Goal: Check status

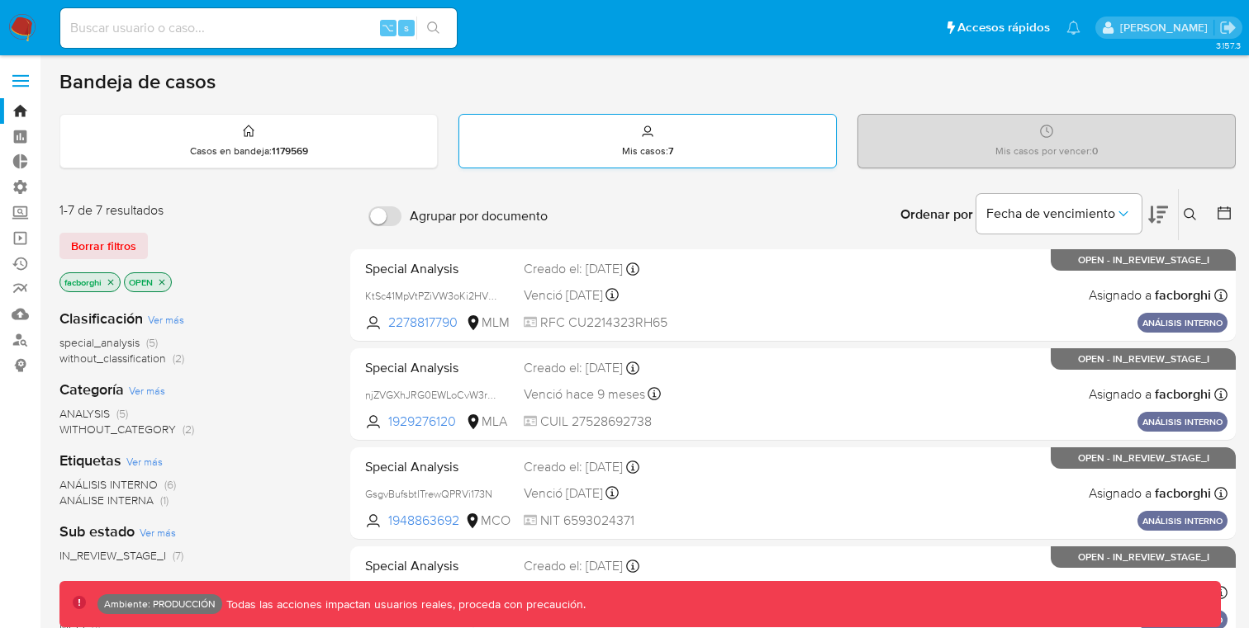
click at [616, 165] on div "Mis casos : 7" at bounding box center [647, 141] width 377 height 53
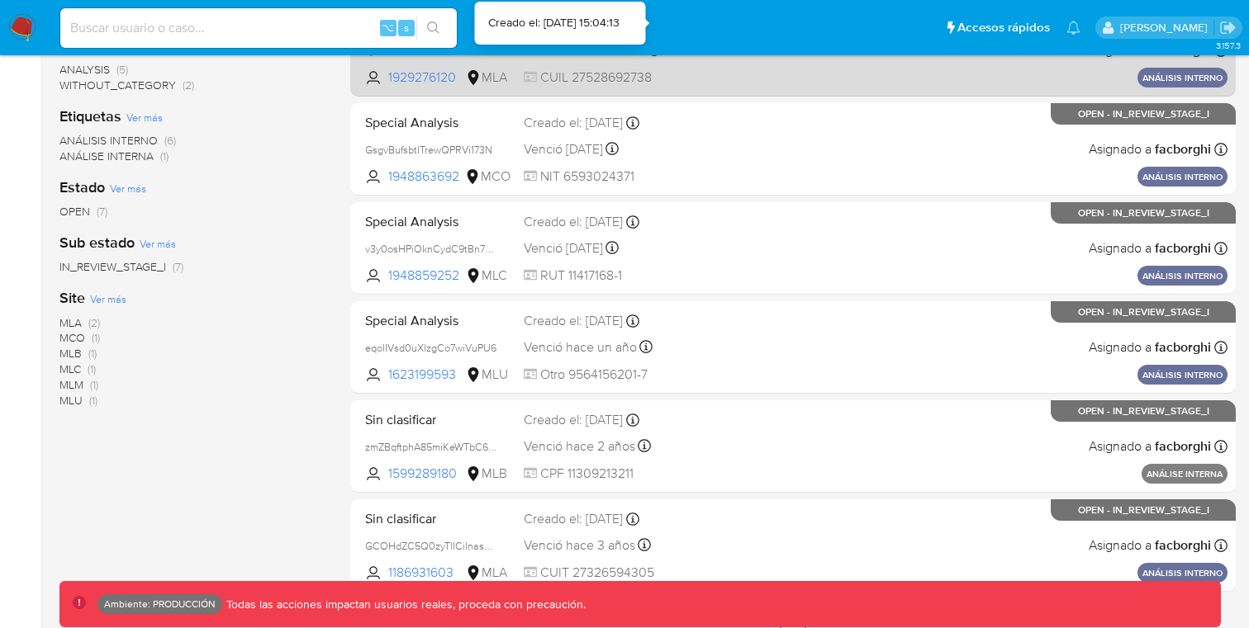
scroll to position [379, 0]
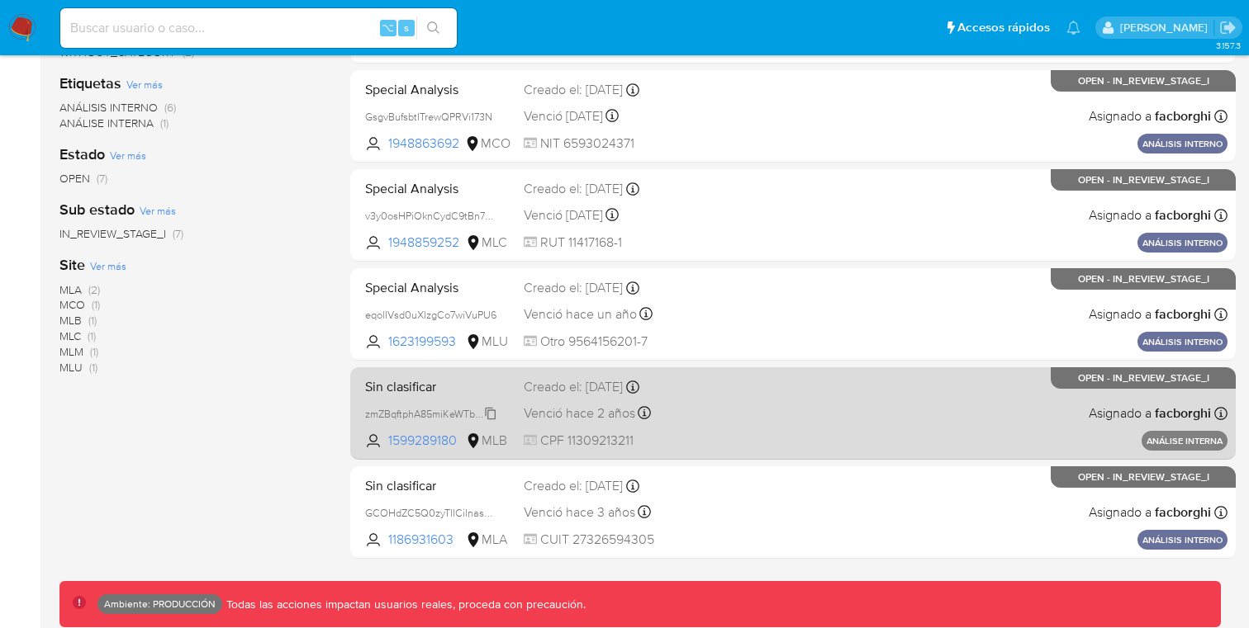
click at [493, 413] on span "zmZBqftphA85miKeWTbC65HR" at bounding box center [436, 413] width 143 height 18
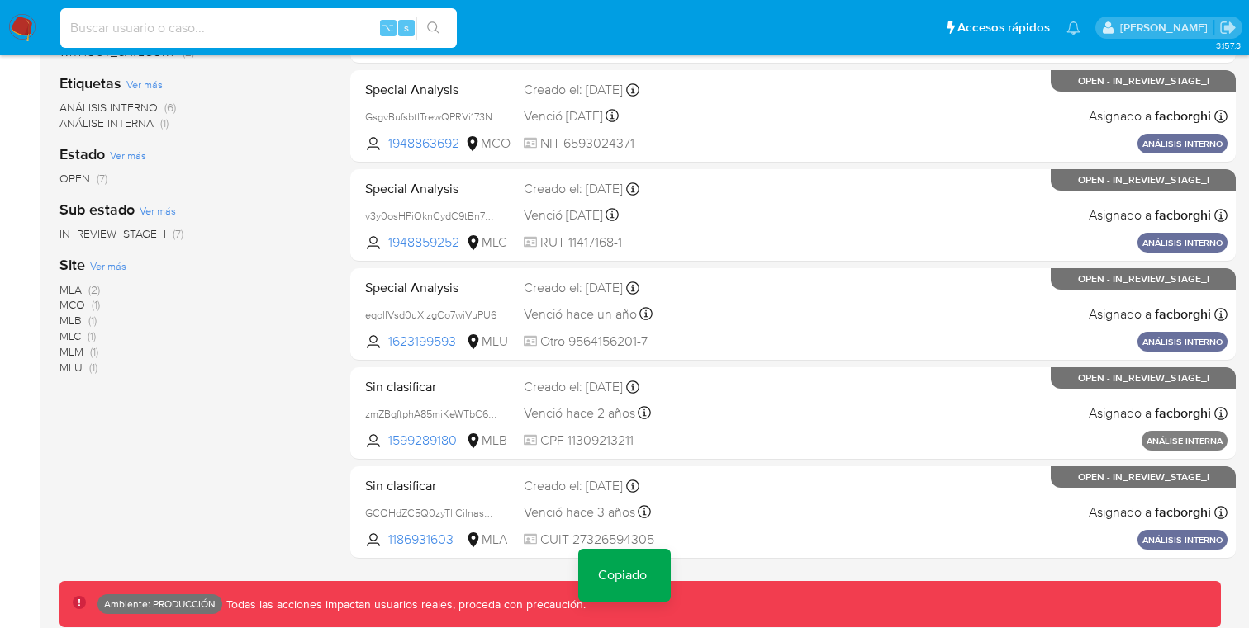
click at [355, 36] on input at bounding box center [258, 27] width 396 height 21
paste input "zmZBqftphA85miKeWTbC65HR"
type input "zmZBqftphA85miKeWTbC65HR"
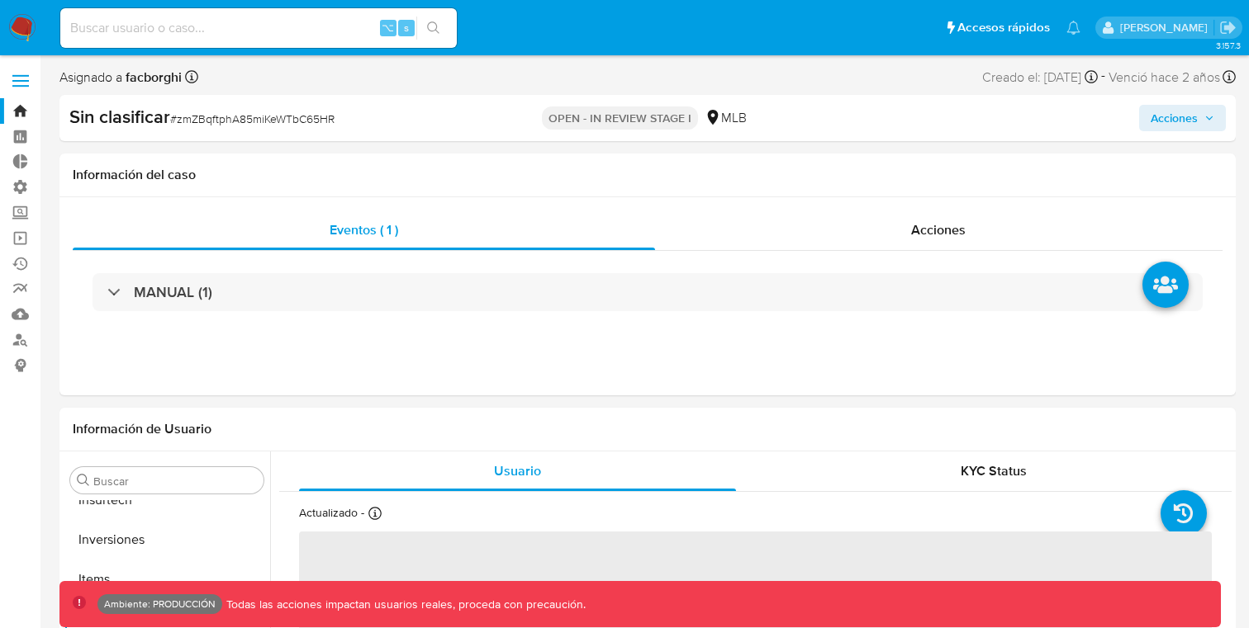
scroll to position [777, 0]
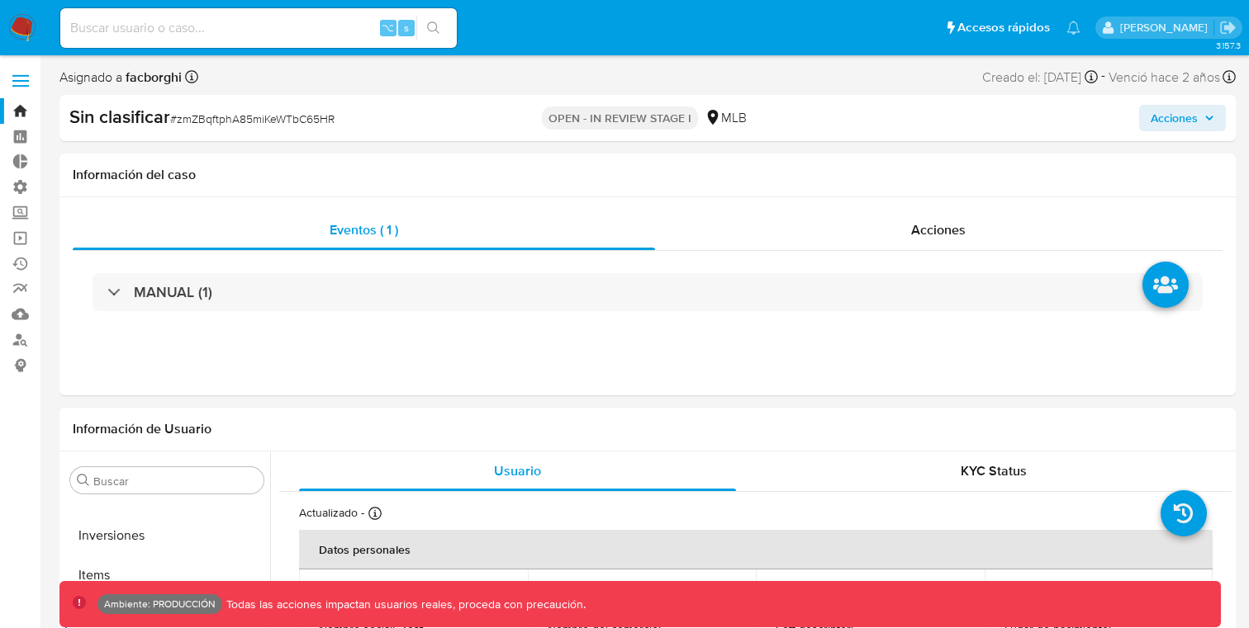
select select "10"
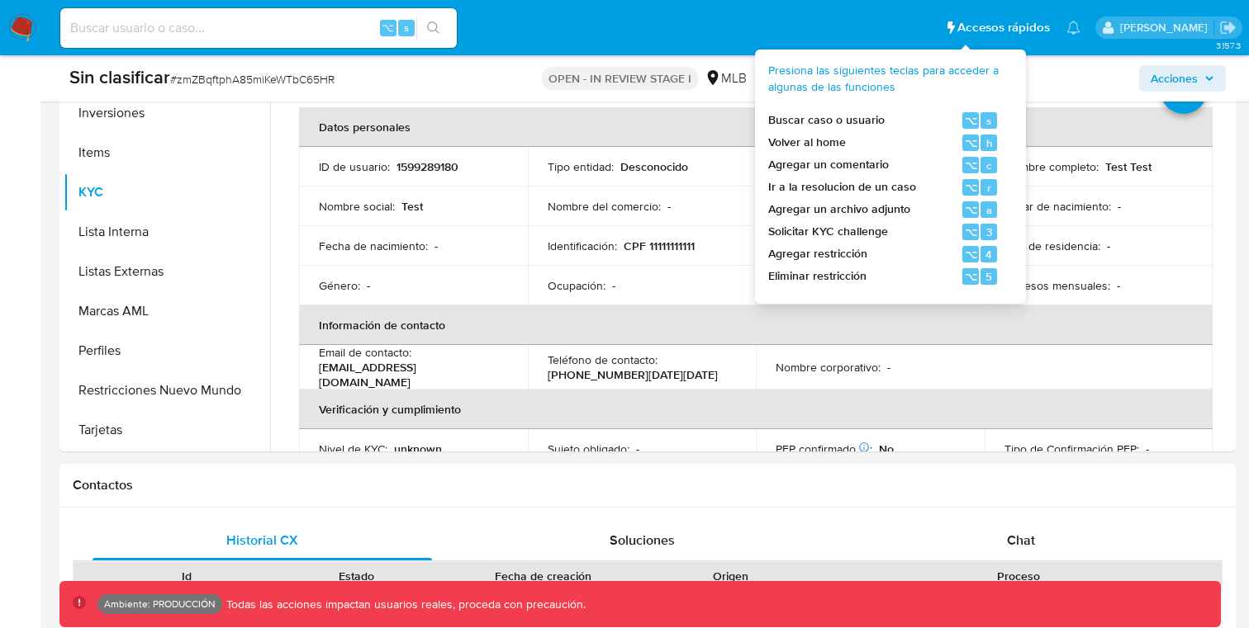
scroll to position [377, 0]
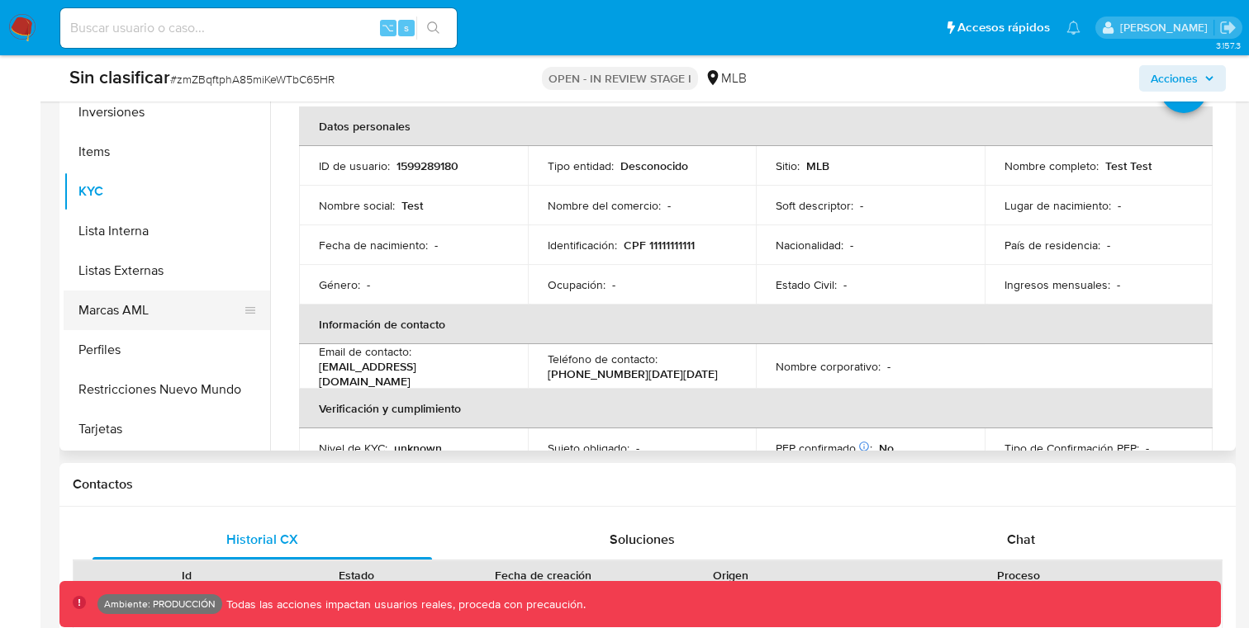
click at [184, 317] on button "Marcas AML" at bounding box center [160, 311] width 193 height 40
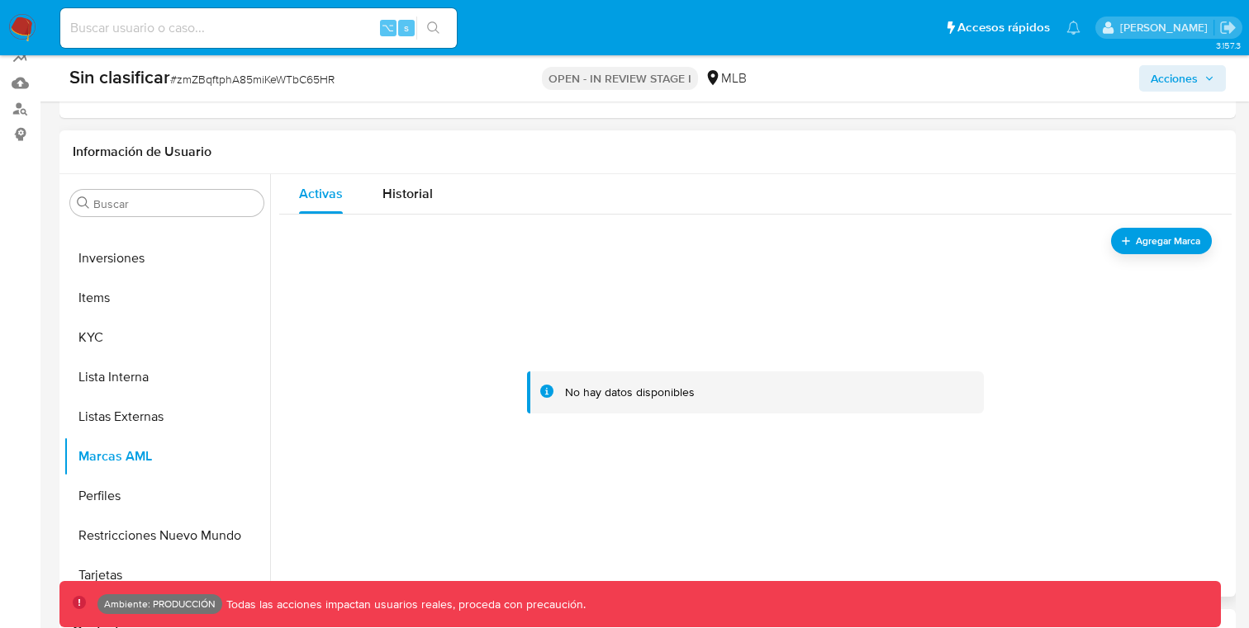
scroll to position [223, 0]
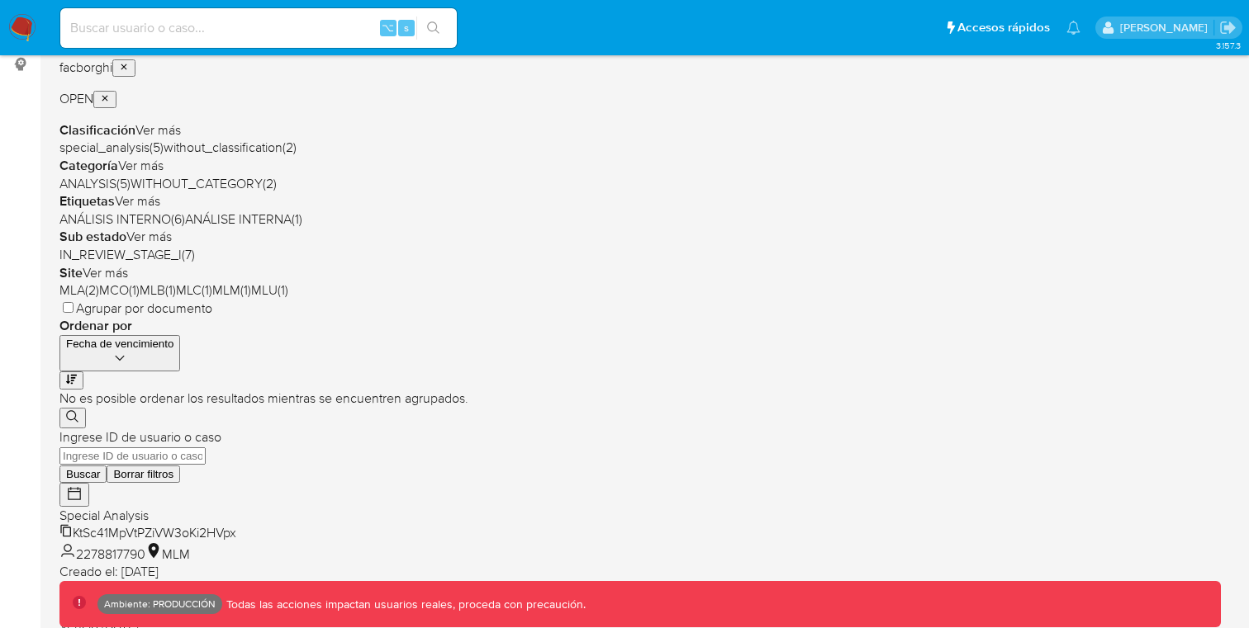
scroll to position [377, 0]
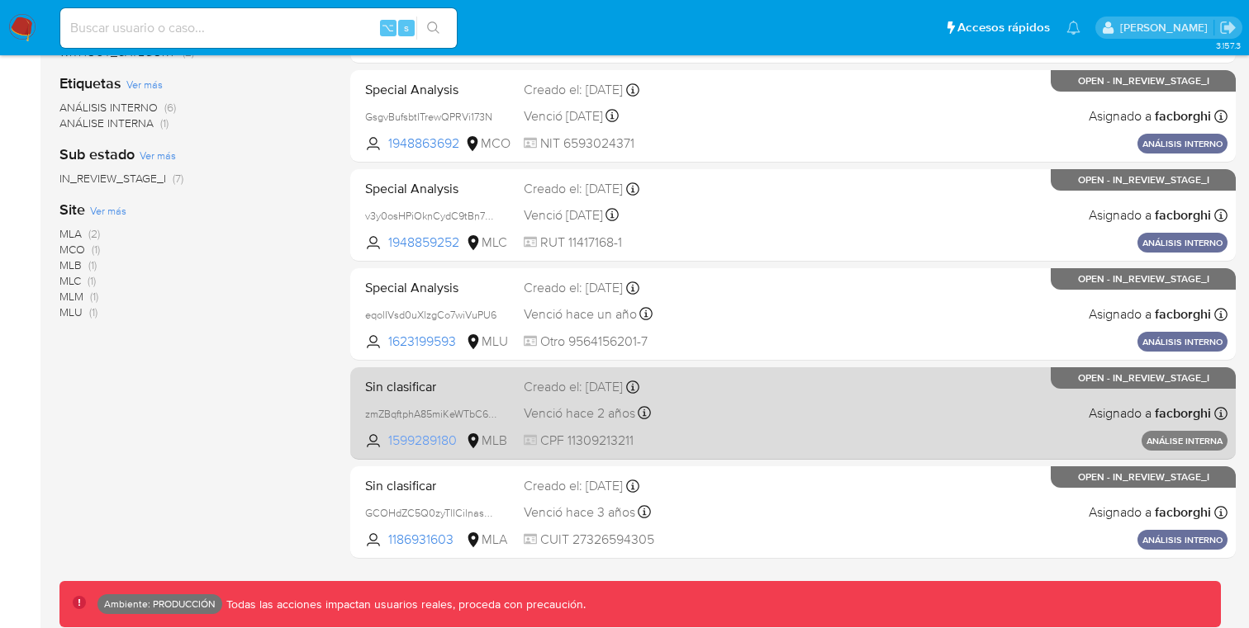
click at [411, 443] on span "1599289180" at bounding box center [425, 441] width 74 height 18
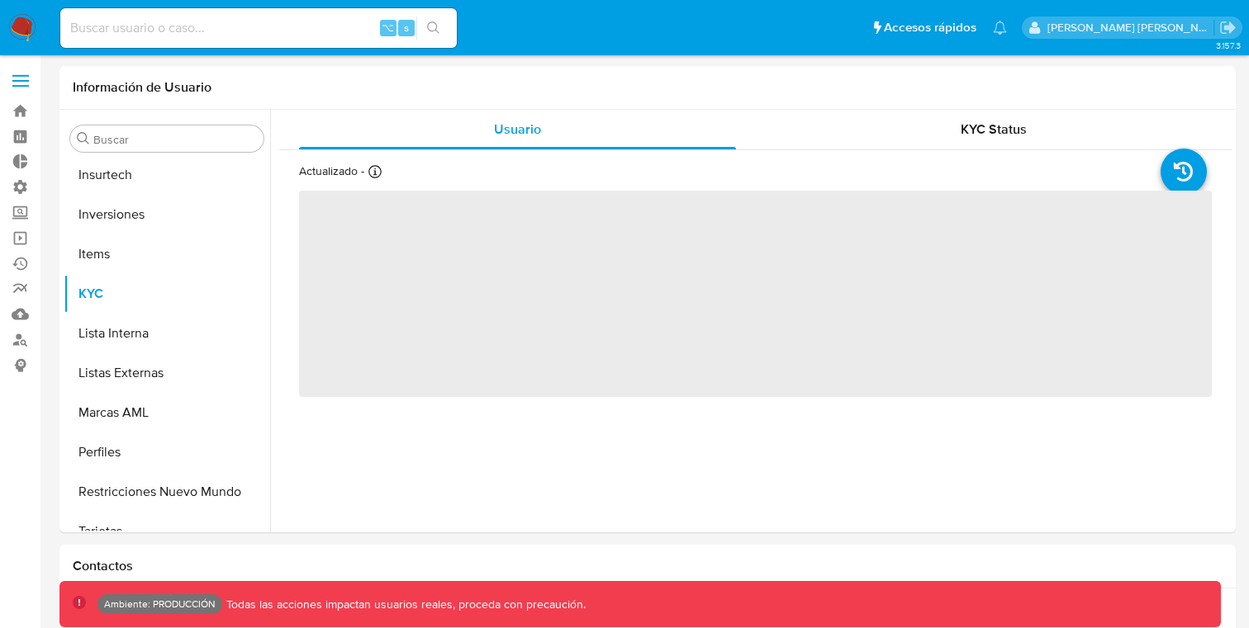
scroll to position [777, 0]
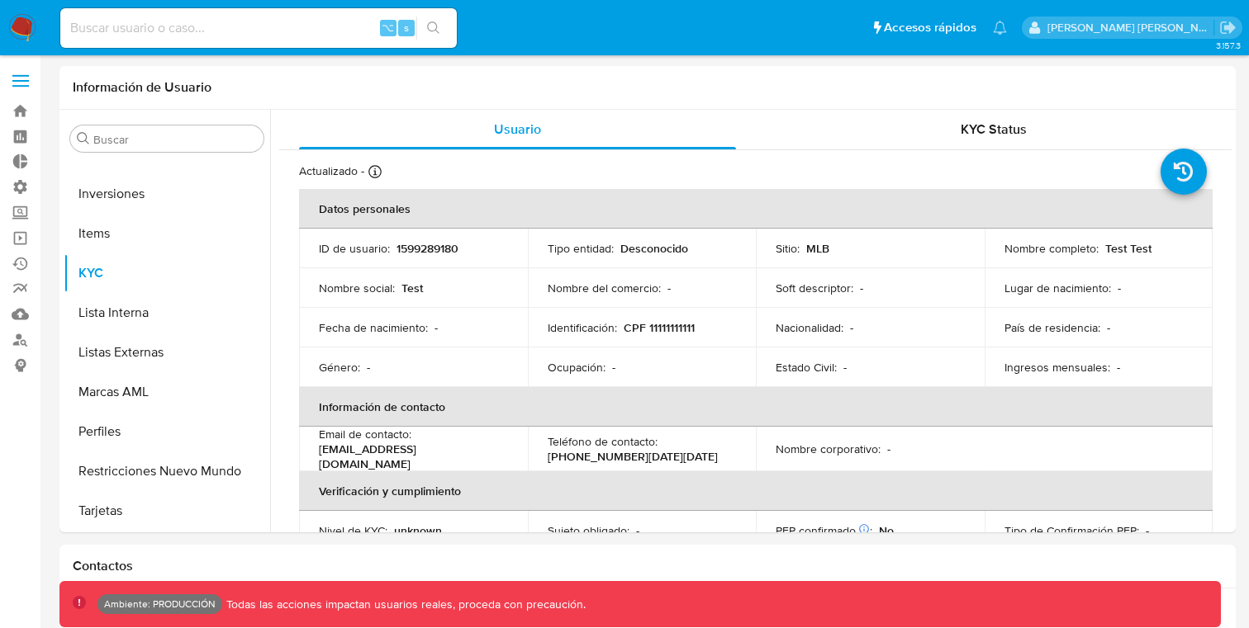
select select "10"
